Goal: Book appointment/travel/reservation

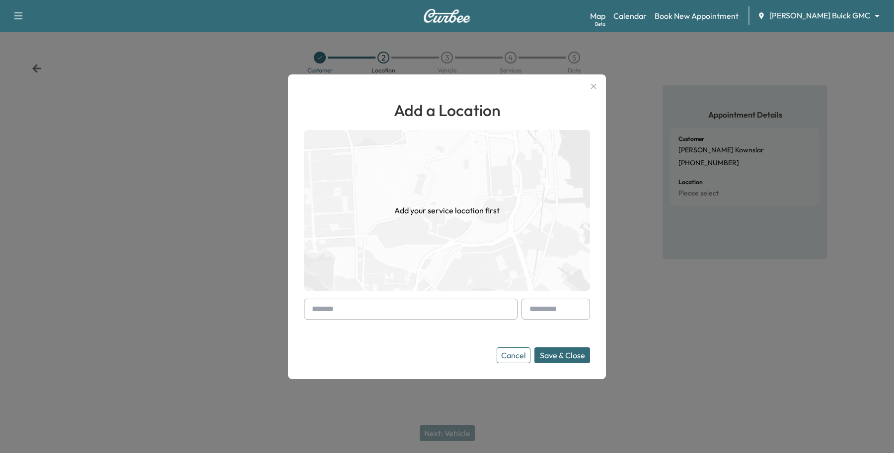
click at [519, 353] on button "Cancel" at bounding box center [513, 356] width 34 height 16
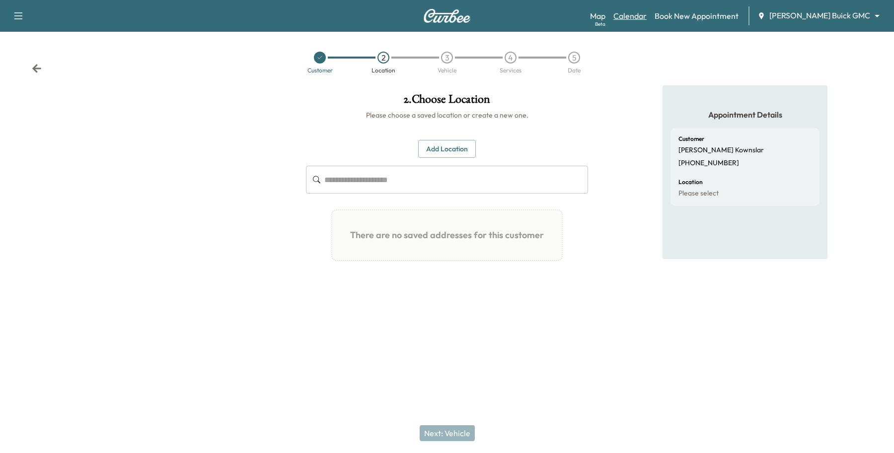
click at [646, 15] on link "Calendar" at bounding box center [629, 16] width 33 height 12
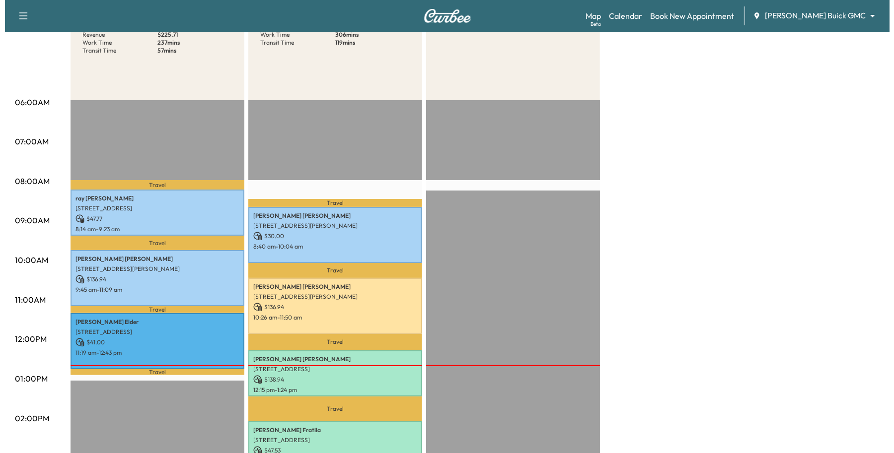
scroll to position [186, 0]
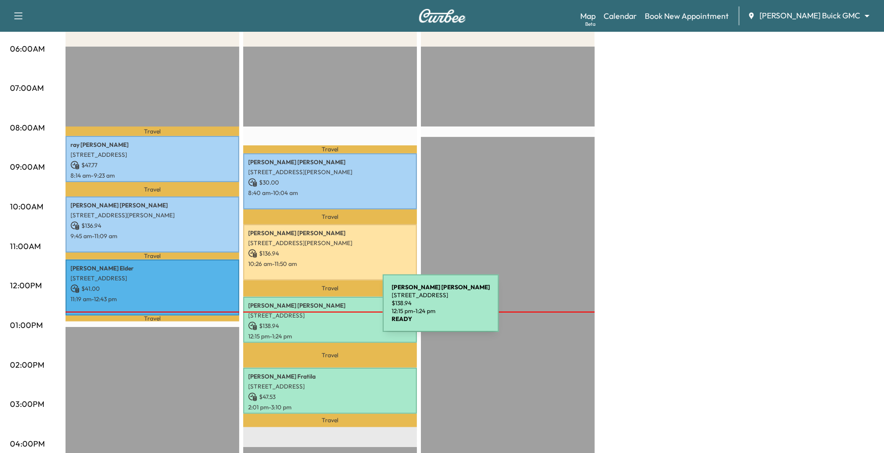
click at [308, 312] on p "[STREET_ADDRESS]" at bounding box center [330, 316] width 164 height 8
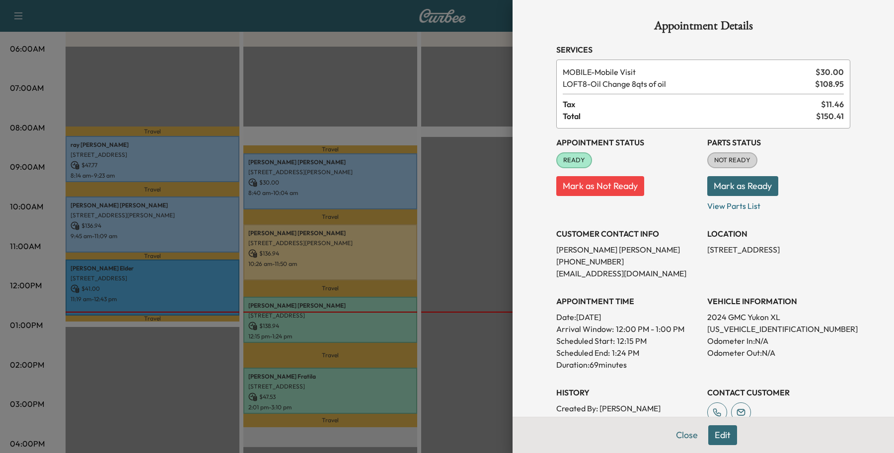
click at [708, 434] on button "Edit" at bounding box center [722, 435] width 29 height 20
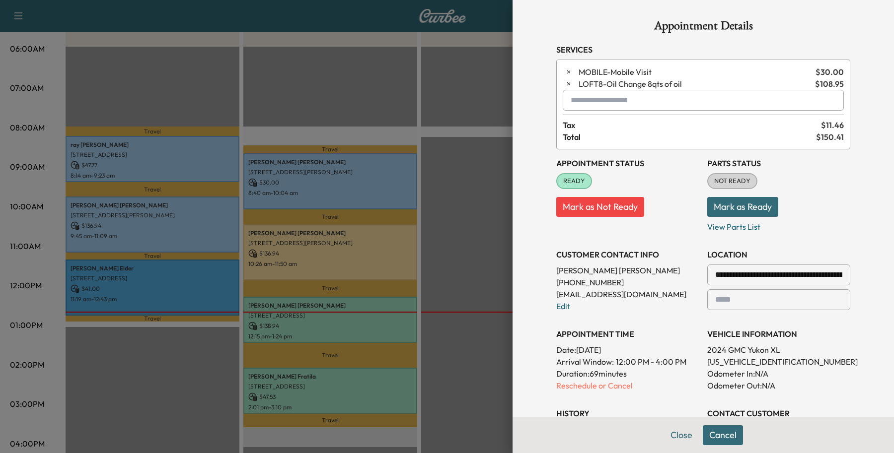
scroll to position [0, 66]
drag, startPoint x: 705, startPoint y: 284, endPoint x: 893, endPoint y: 347, distance: 197.3
click at [893, 347] on div "**********" at bounding box center [702, 226] width 381 height 453
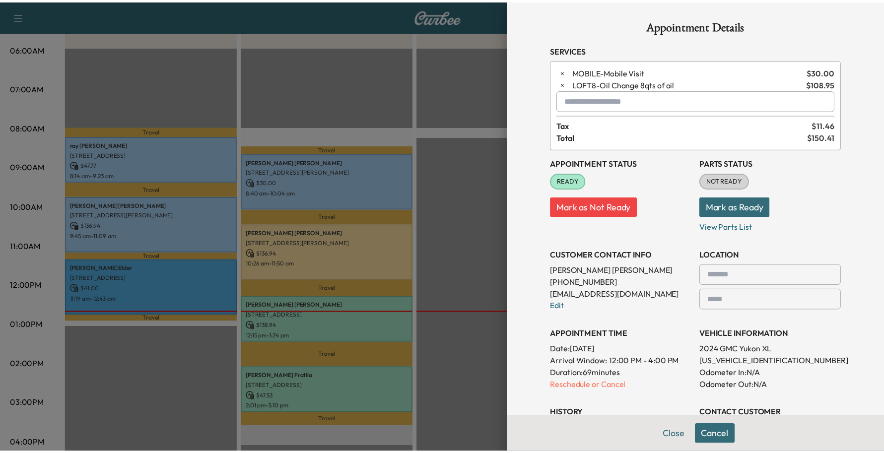
scroll to position [0, 0]
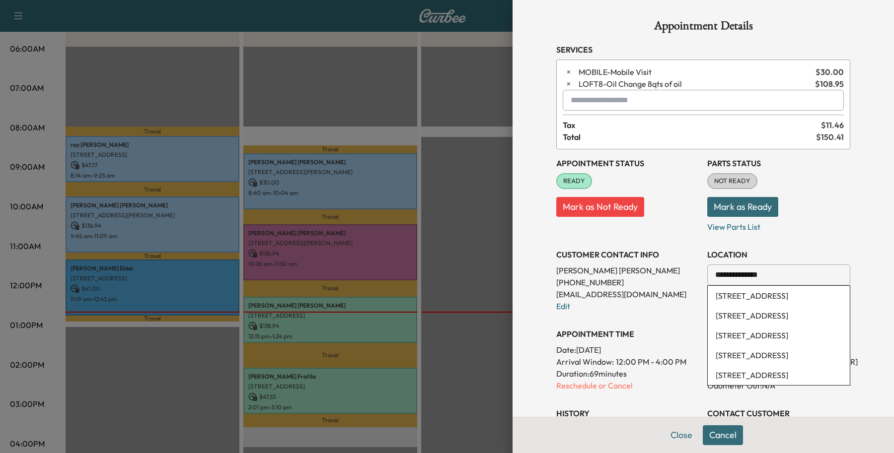
click at [810, 298] on li "[STREET_ADDRESS]" at bounding box center [778, 296] width 142 height 20
type input "**********"
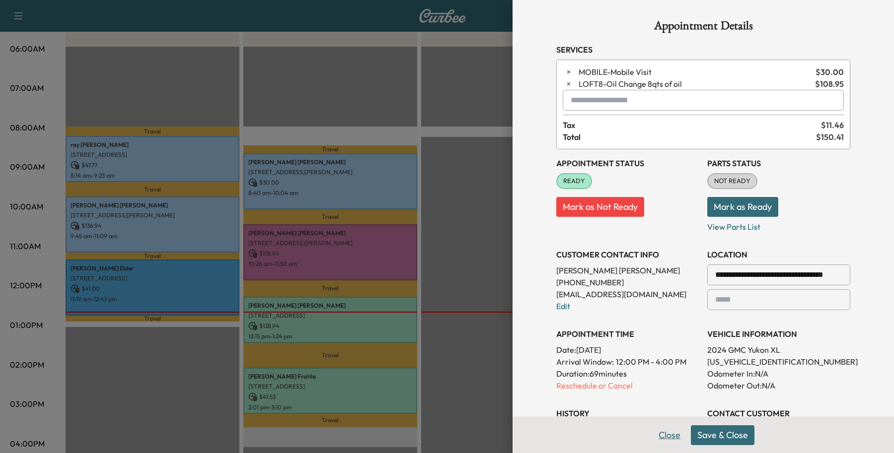
click at [652, 432] on button "Close" at bounding box center [669, 435] width 35 height 20
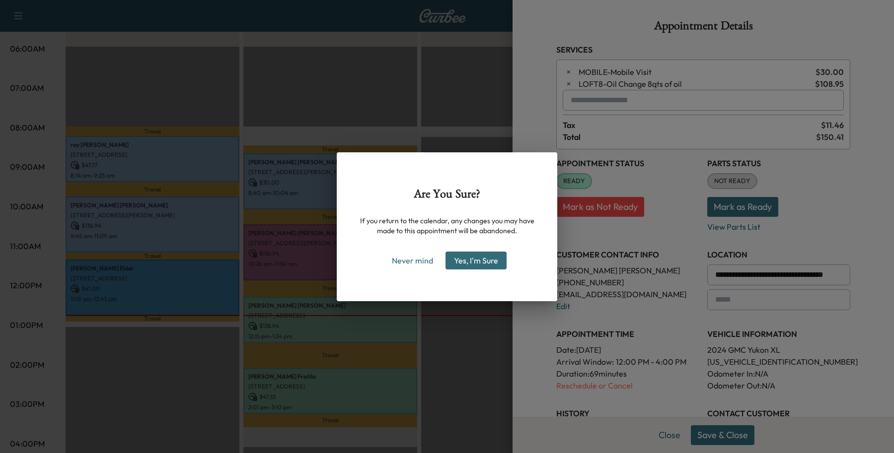
click at [461, 261] on button "Yes, I'm Sure" at bounding box center [475, 261] width 61 height 18
